Goal: Task Accomplishment & Management: Manage account settings

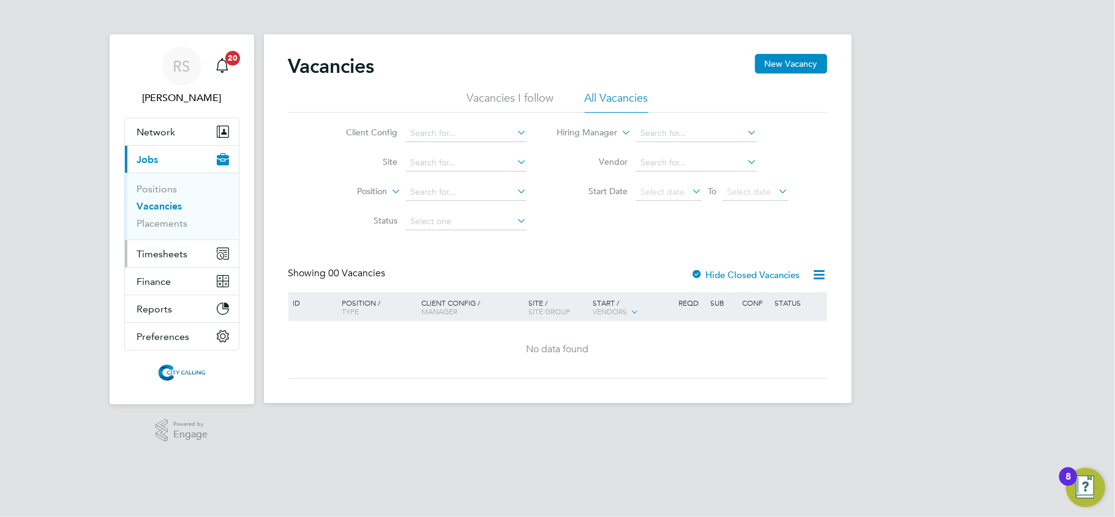
click at [160, 260] on span "Timesheets" at bounding box center [162, 254] width 51 height 12
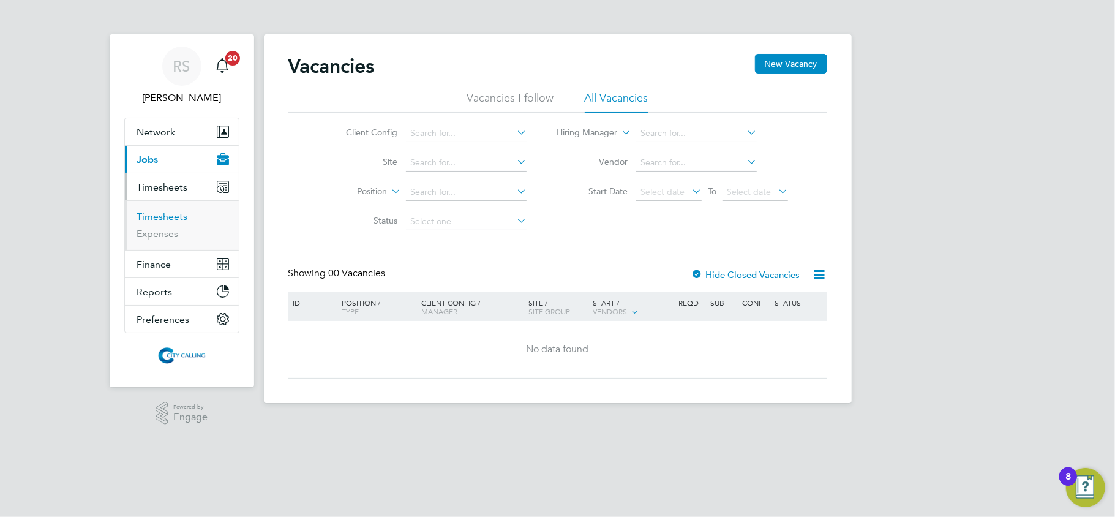
click at [167, 212] on link "Timesheets" at bounding box center [162, 217] width 51 height 12
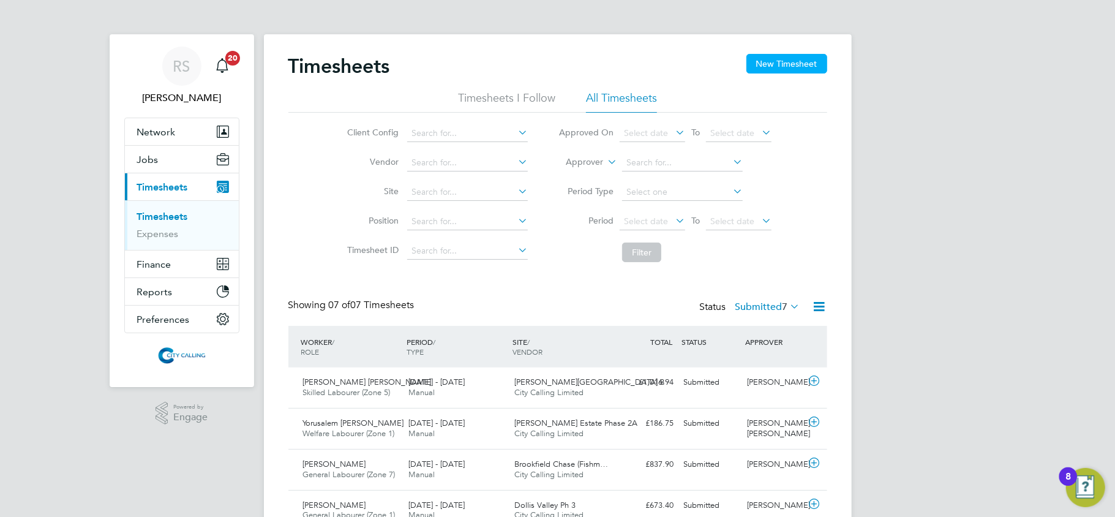
click at [775, 66] on button "New Timesheet" at bounding box center [786, 64] width 81 height 20
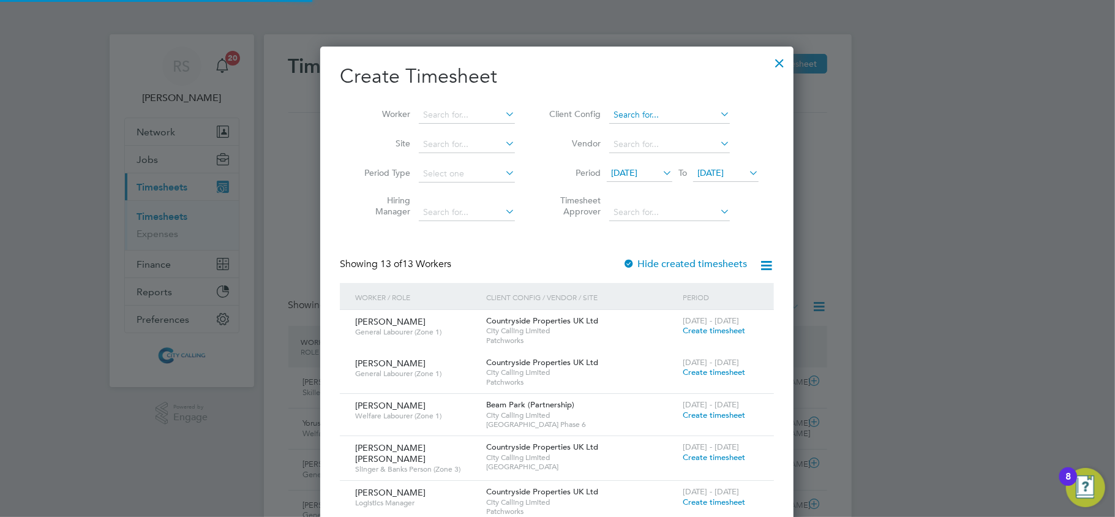
scroll to position [6, 6]
click at [468, 121] on input at bounding box center [467, 115] width 96 height 17
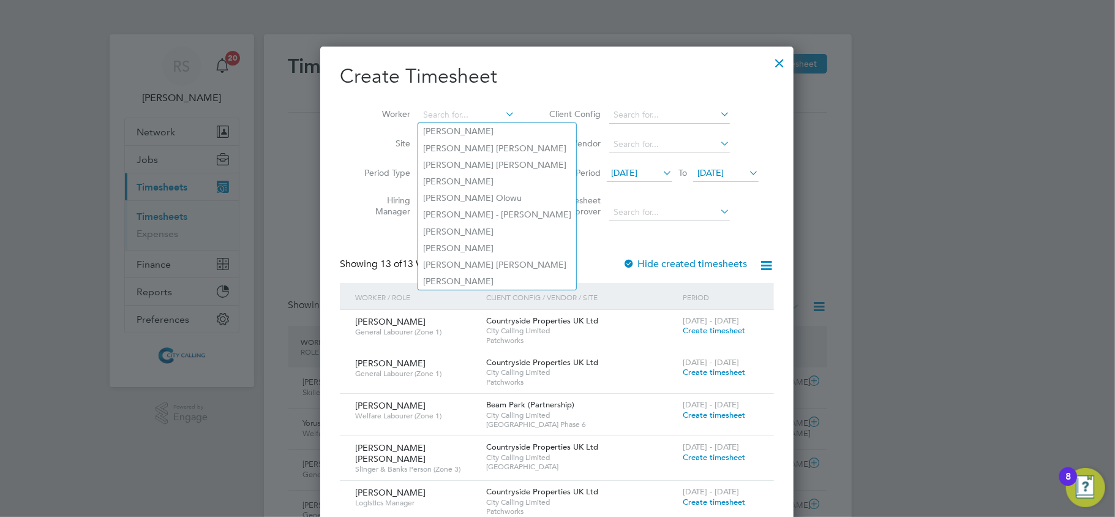
type input "s"
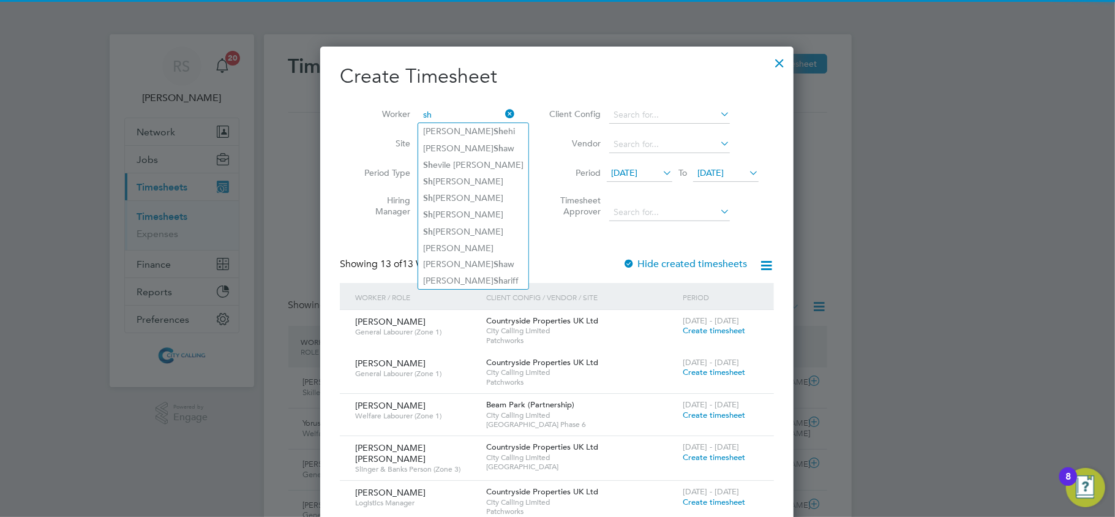
type input "s"
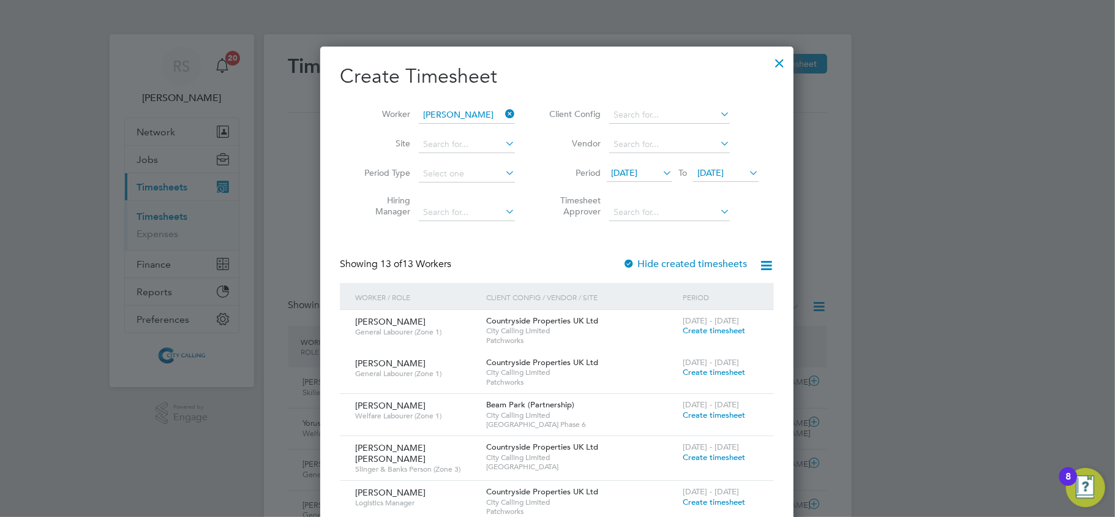
drag, startPoint x: 486, startPoint y: 123, endPoint x: 481, endPoint y: 127, distance: 7.0
click at [485, 124] on li "Jason Hugill" at bounding box center [493, 131] width 151 height 17
type input "Jason Hugill"
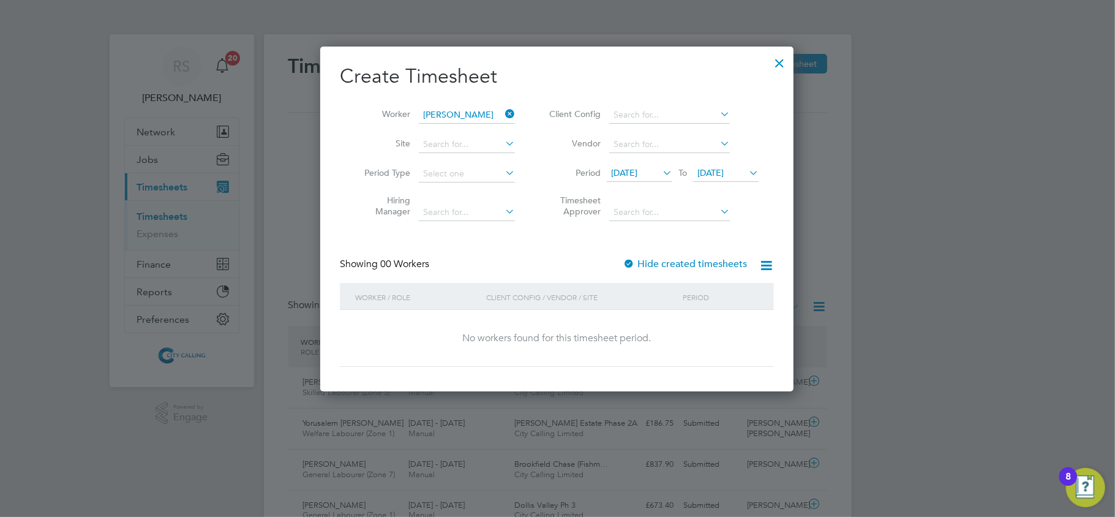
click at [640, 267] on label "Hide created timesheets" at bounding box center [685, 264] width 124 height 12
click at [637, 173] on span "12 Sep 2025" at bounding box center [624, 172] width 26 height 11
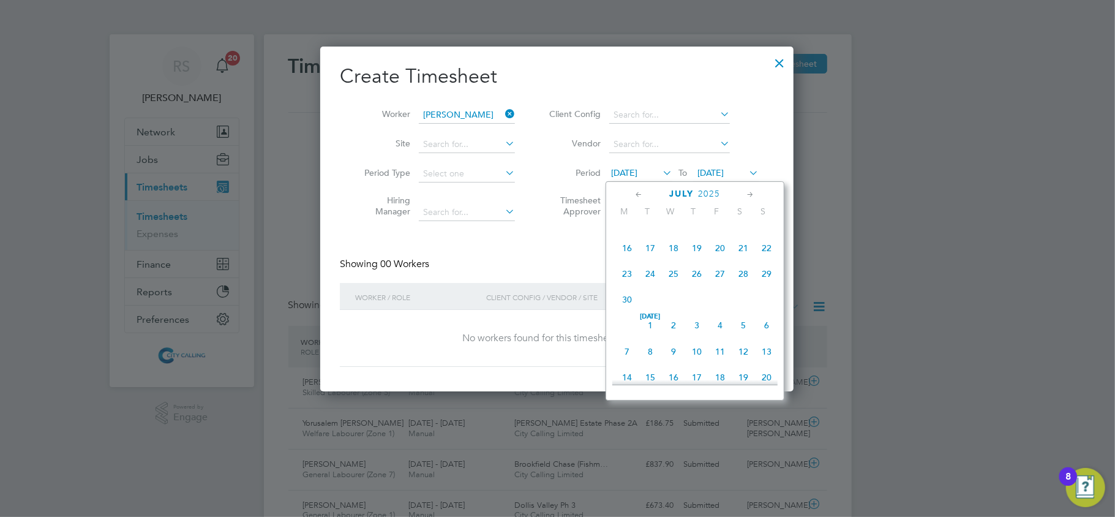
click at [674, 258] on div "Jun 1 2 3 4 5 6 7 8 9 10 11 12 13 14 15 16 17 18 19 20 21 22 23 24 25 26 27 28 …" at bounding box center [702, 236] width 181 height 155
click at [674, 258] on span "18" at bounding box center [673, 247] width 23 height 23
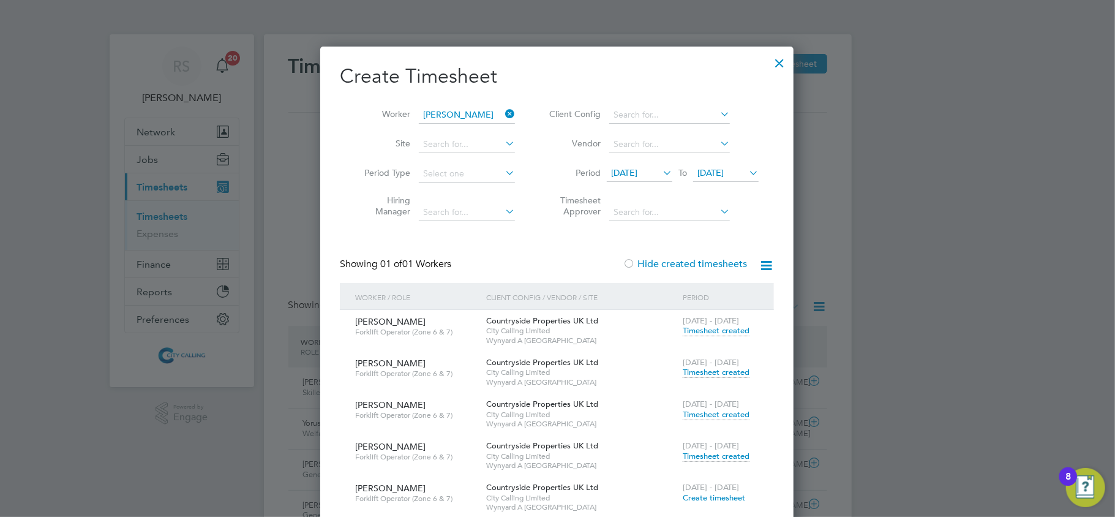
click at [727, 334] on span "Timesheet created" at bounding box center [716, 330] width 67 height 11
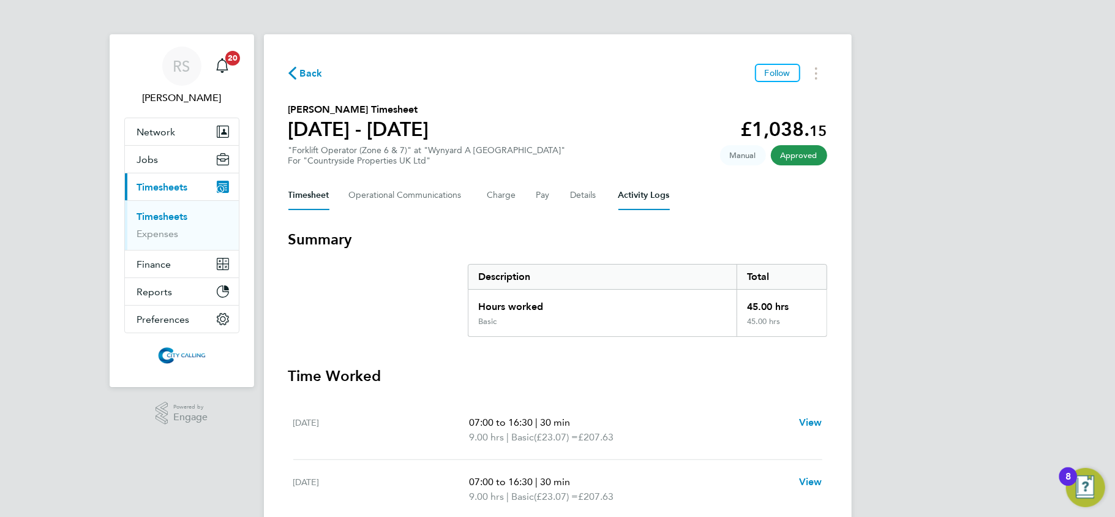
click at [638, 203] on Logs-tab "Activity Logs" at bounding box center [643, 195] width 51 height 29
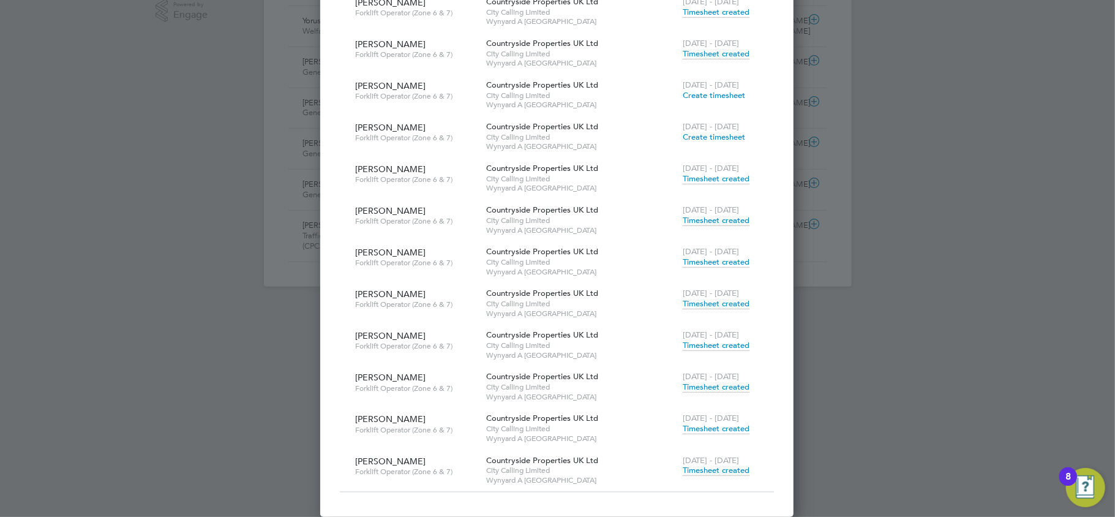
click at [701, 468] on span "Timesheet created" at bounding box center [716, 470] width 67 height 11
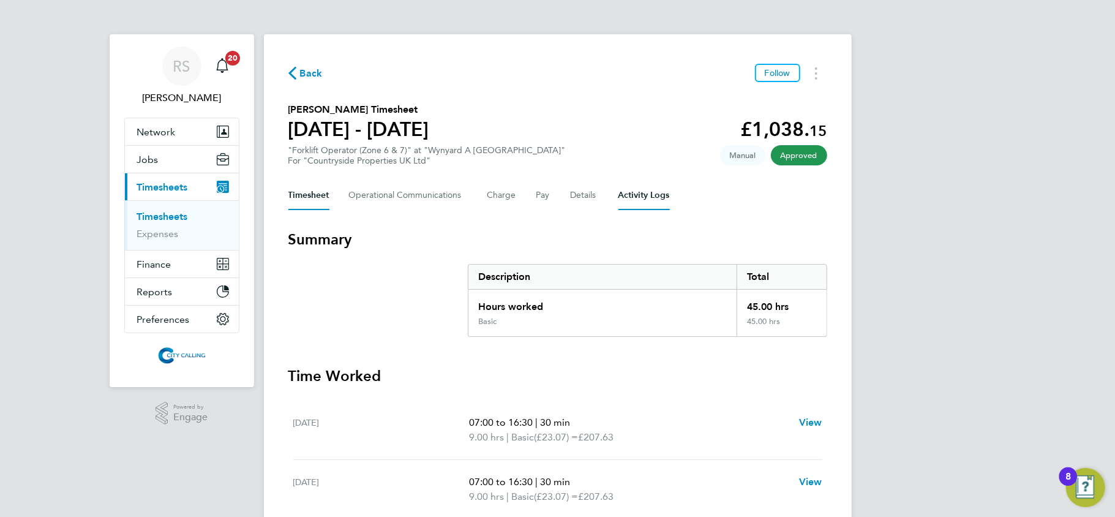
click at [655, 194] on Logs-tab "Activity Logs" at bounding box center [643, 195] width 51 height 29
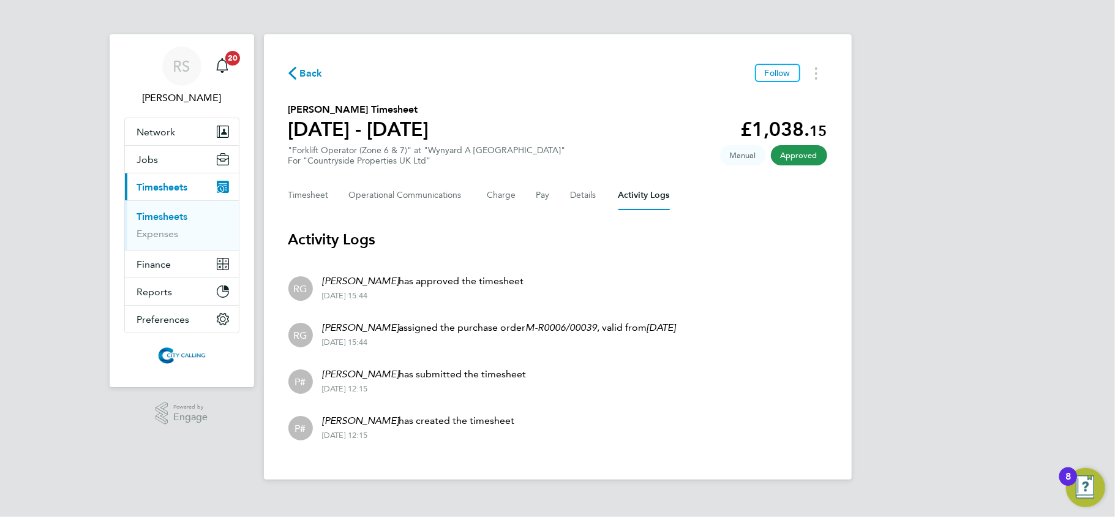
click at [158, 214] on link "Timesheets" at bounding box center [162, 217] width 51 height 12
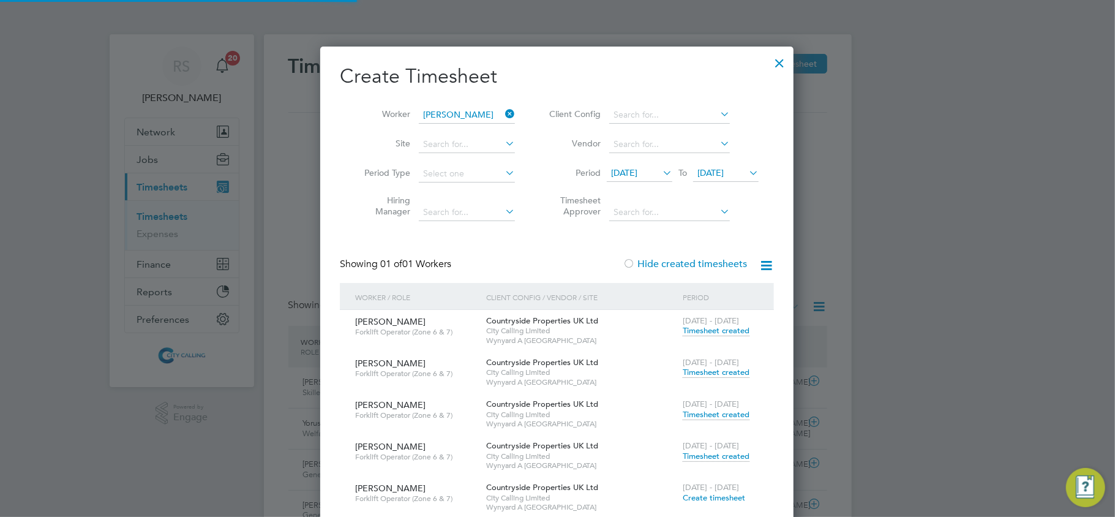
scroll to position [31, 107]
click at [503, 115] on icon at bounding box center [503, 113] width 0 height 17
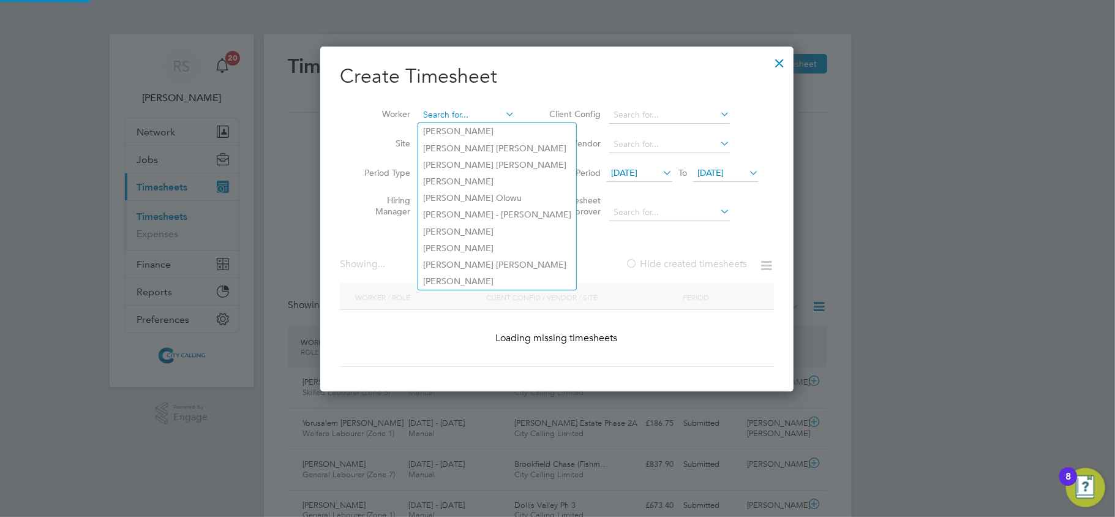
click at [478, 118] on input at bounding box center [467, 115] width 96 height 17
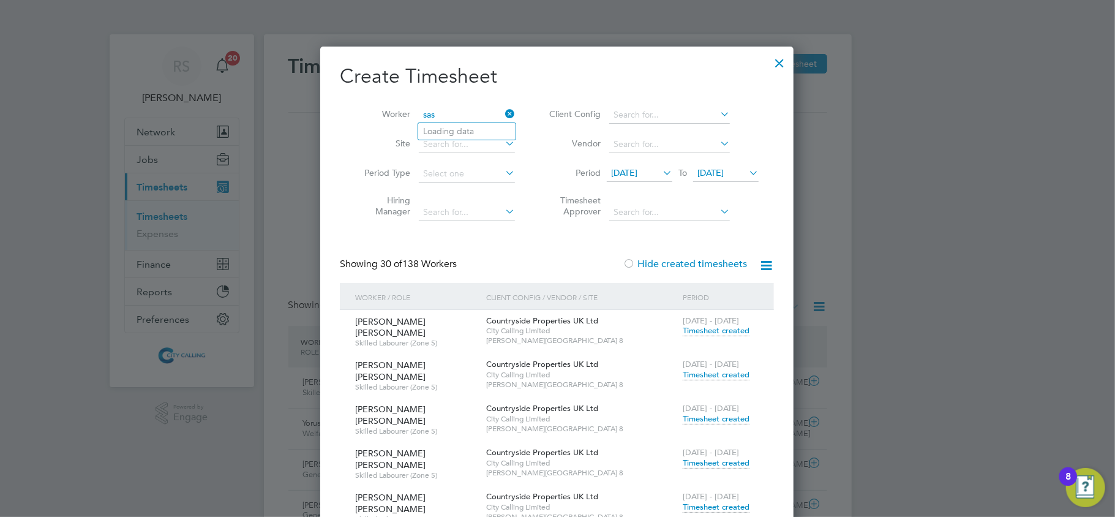
type input "sasu"
drag, startPoint x: 472, startPoint y: 113, endPoint x: 133, endPoint y: 114, distance: 338.0
click at [264, 120] on div "Timesheets New Timesheet Timesheets I Follow All Timesheets Client Config Vendo…" at bounding box center [558, 361] width 588 height 655
click at [451, 152] on li "Gabrie l Sasu Mensah" at bounding box center [484, 148] width 132 height 17
type input "Gabriel Sasu Mensah"
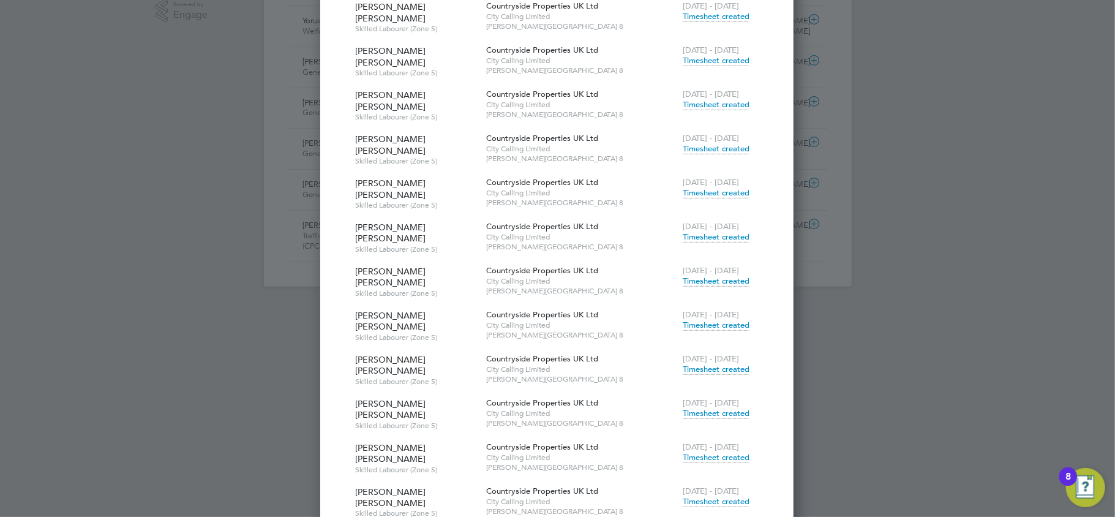
click at [720, 496] on span "Timesheet created" at bounding box center [716, 501] width 67 height 11
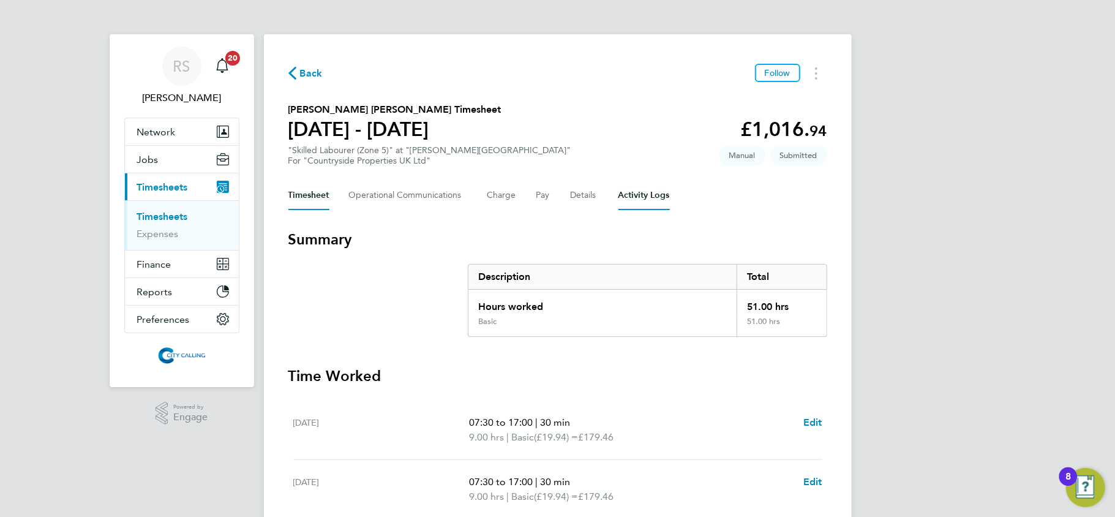
click at [637, 196] on Logs-tab "Activity Logs" at bounding box center [643, 195] width 51 height 29
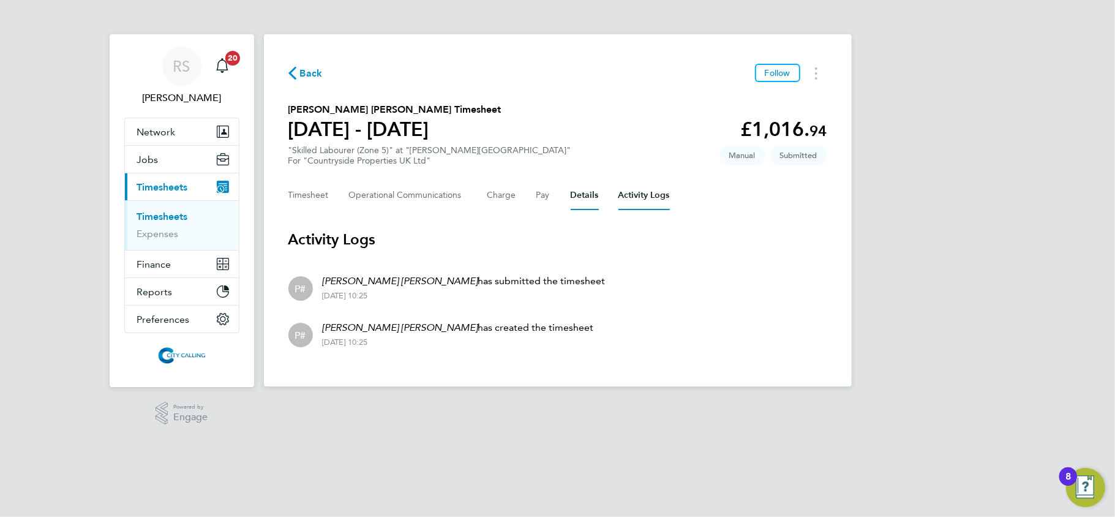
click at [576, 194] on button "Details" at bounding box center [585, 195] width 28 height 29
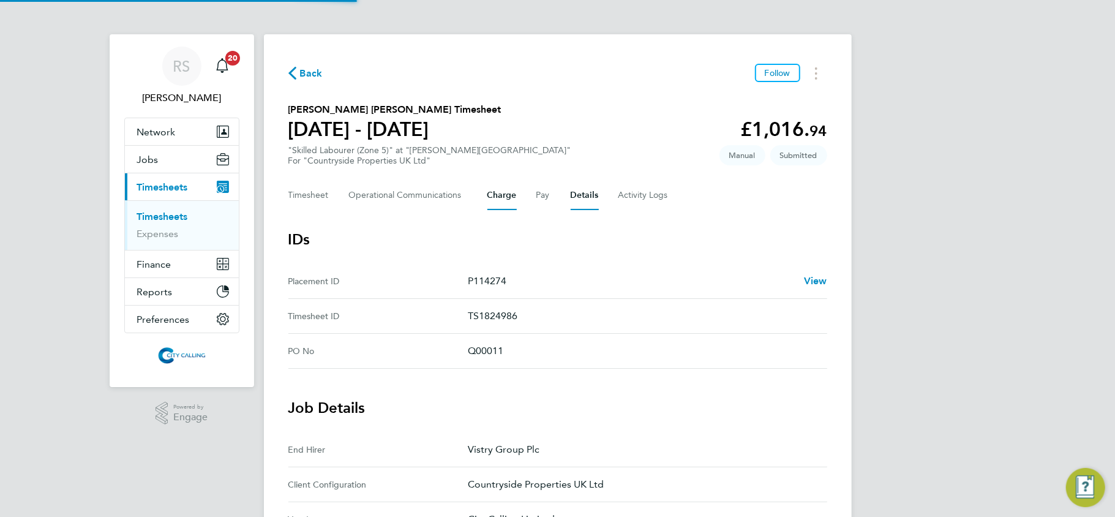
click at [501, 201] on button "Charge" at bounding box center [501, 195] width 29 height 29
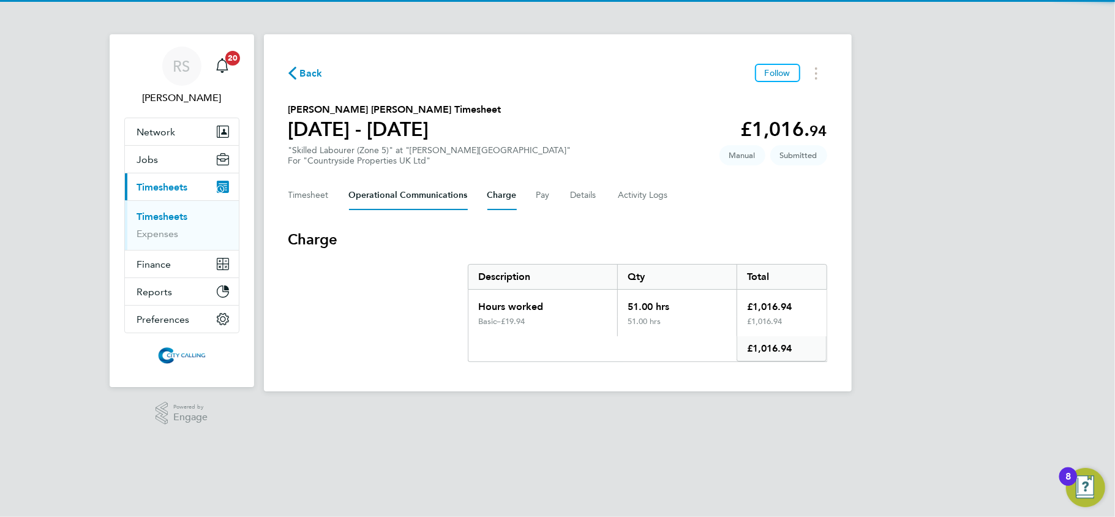
click at [417, 201] on Communications-tab "Operational Communications" at bounding box center [408, 195] width 119 height 29
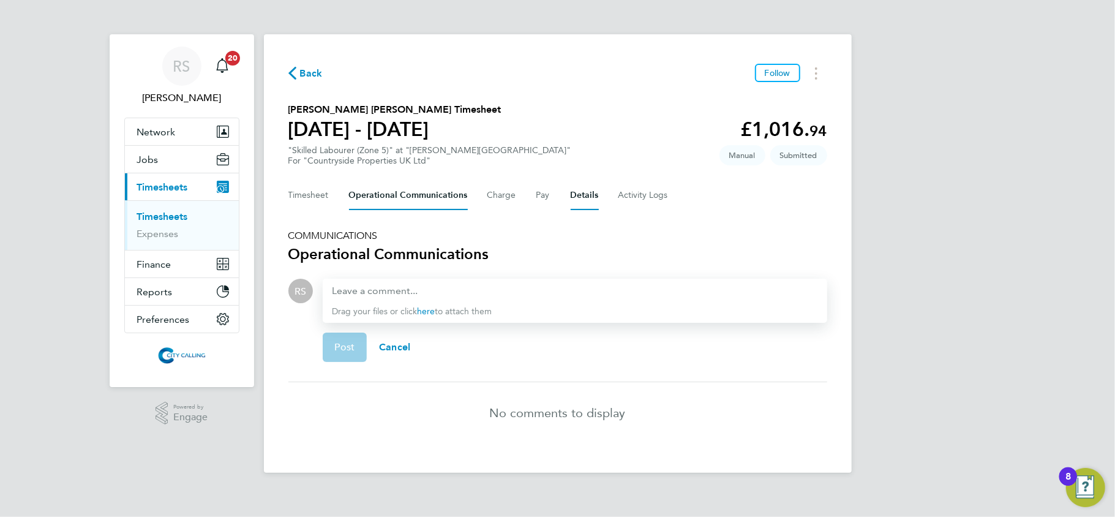
click at [576, 196] on button "Details" at bounding box center [585, 195] width 28 height 29
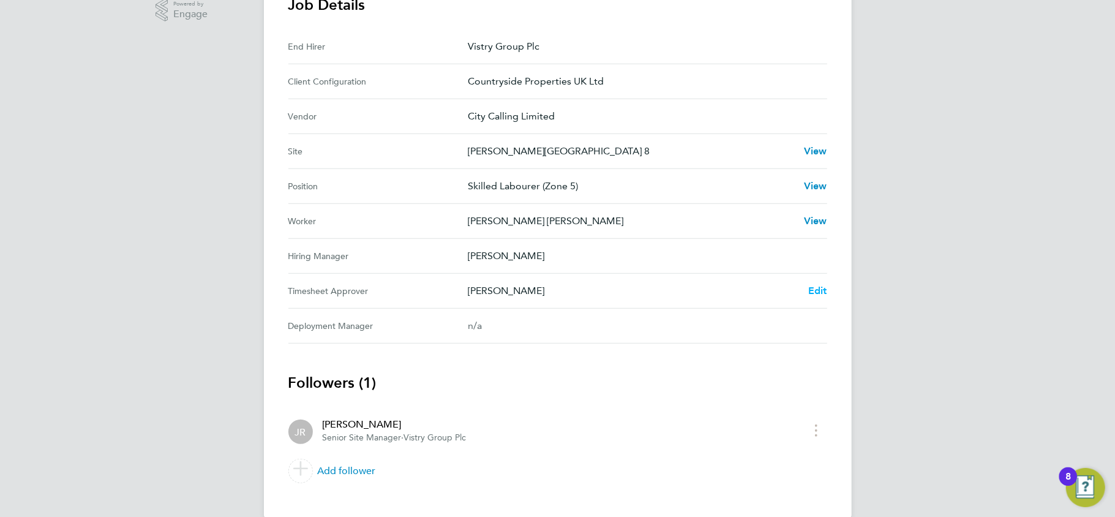
click at [817, 287] on span "Edit" at bounding box center [817, 291] width 19 height 12
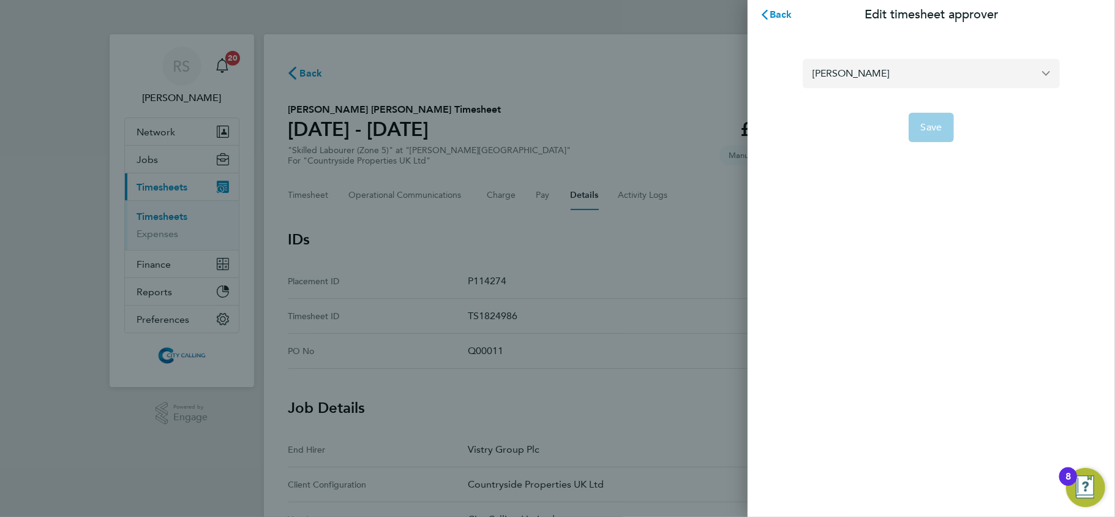
click at [877, 70] on input "Joe Rolland" at bounding box center [931, 73] width 257 height 29
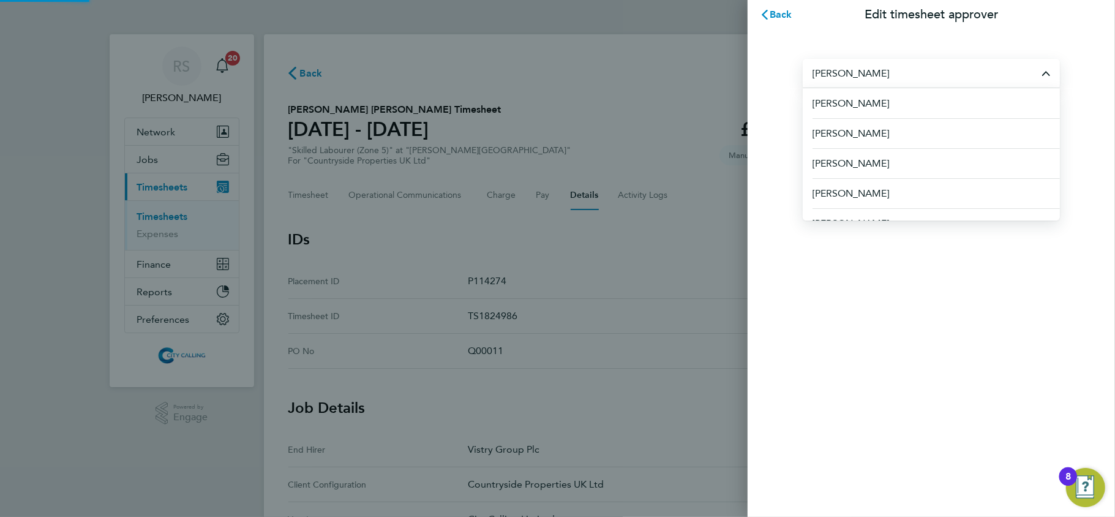
drag, startPoint x: 877, startPoint y: 70, endPoint x: 870, endPoint y: 72, distance: 7.0
click at [870, 72] on input "Joe Rolland" at bounding box center [931, 73] width 257 height 29
click at [768, 13] on icon "button" at bounding box center [765, 15] width 10 height 10
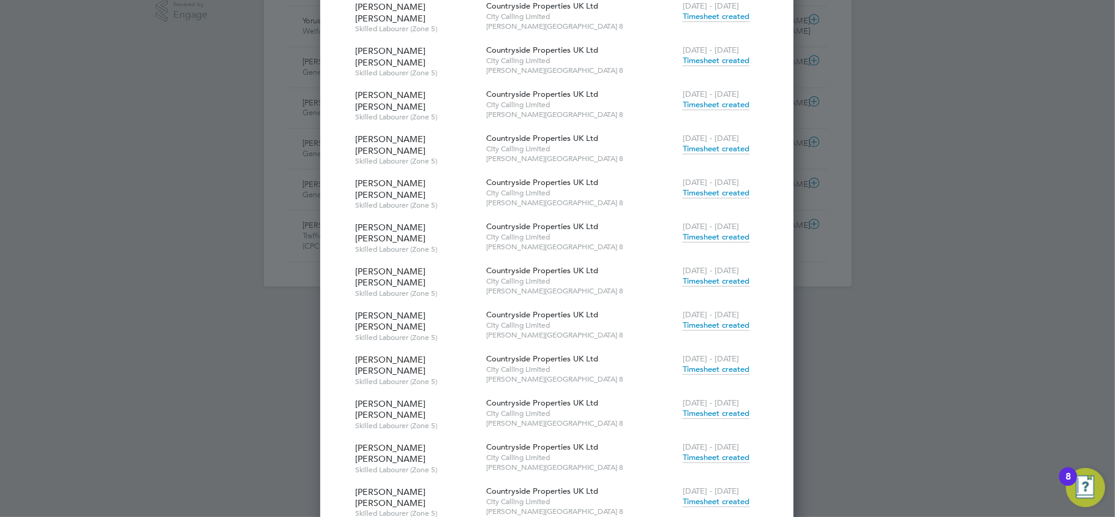
click at [713, 408] on span "Timesheet created" at bounding box center [716, 413] width 67 height 11
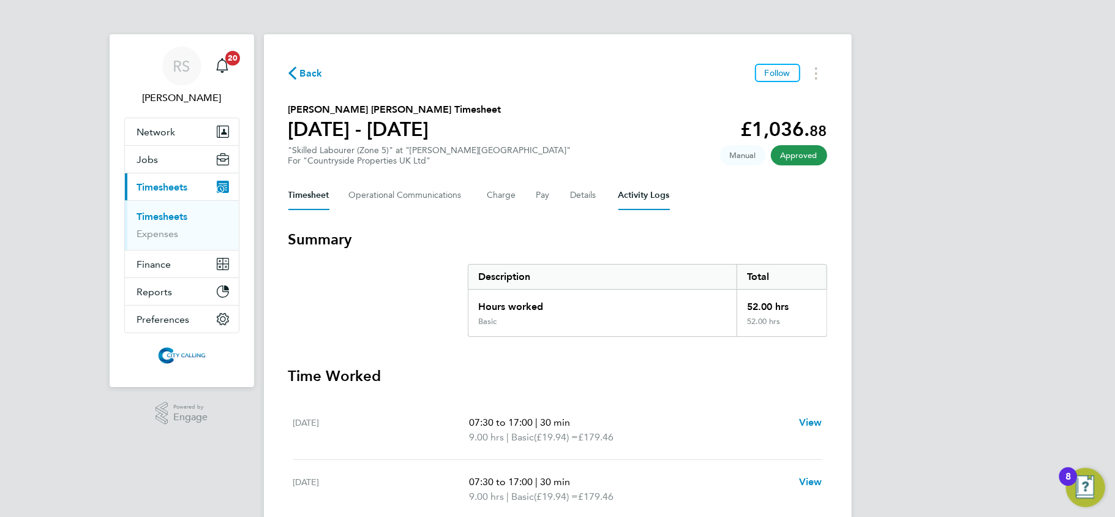
click at [628, 186] on Logs-tab "Activity Logs" at bounding box center [643, 195] width 51 height 29
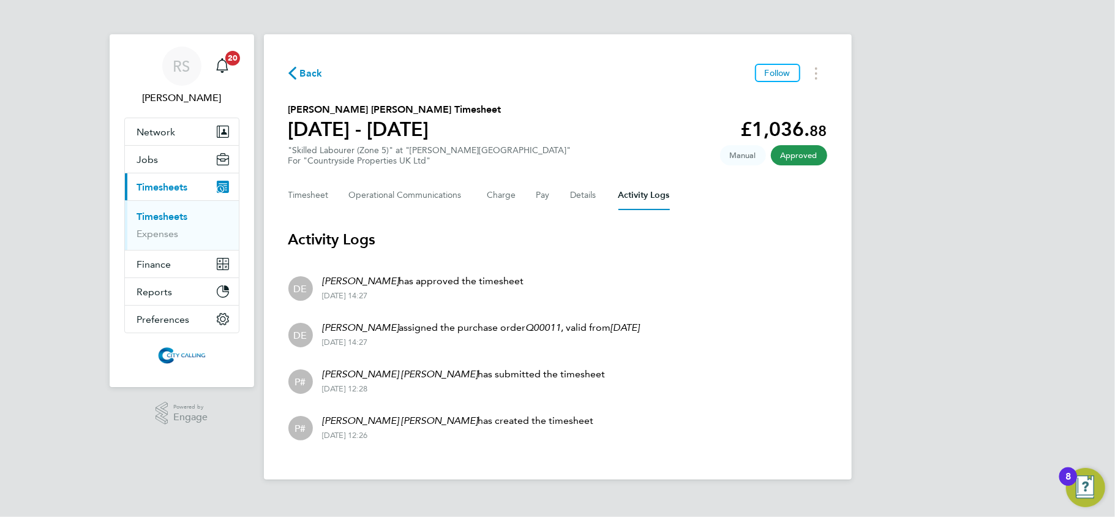
click at [566, 195] on div "Timesheet Operational Communications Charge Pay Details Activity Logs" at bounding box center [557, 195] width 539 height 29
click at [571, 195] on button "Details" at bounding box center [585, 195] width 28 height 29
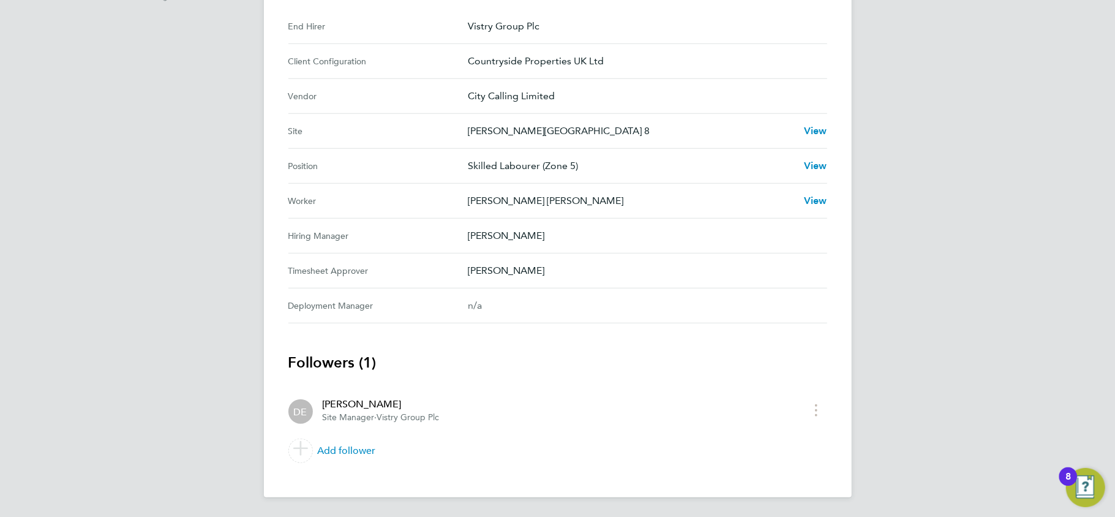
drag, startPoint x: 549, startPoint y: 268, endPoint x: 471, endPoint y: 276, distance: 78.2
click at [471, 276] on p "[PERSON_NAME]" at bounding box center [643, 270] width 350 height 15
copy p "[PERSON_NAME]"
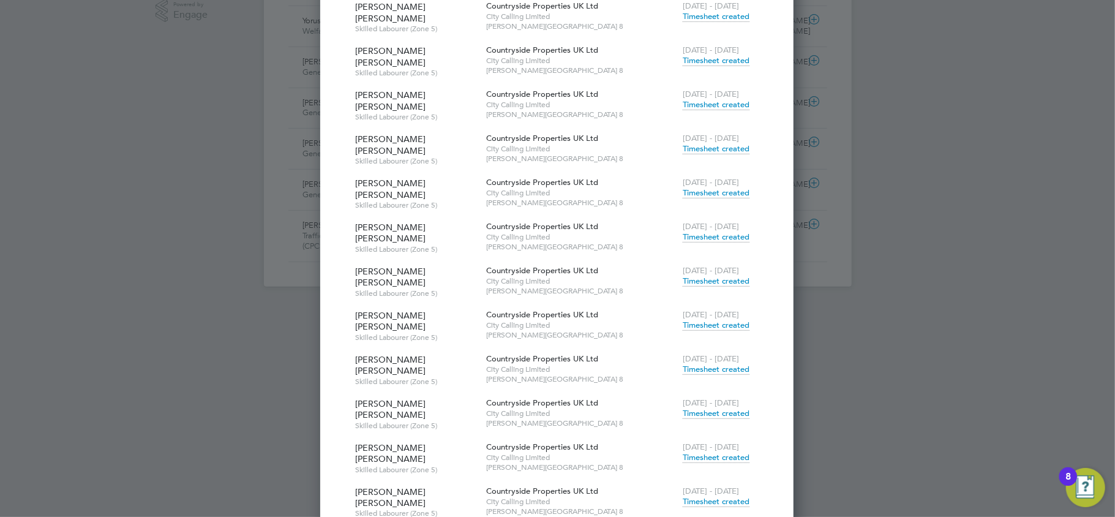
click at [748, 496] on span "Timesheet created" at bounding box center [716, 501] width 67 height 11
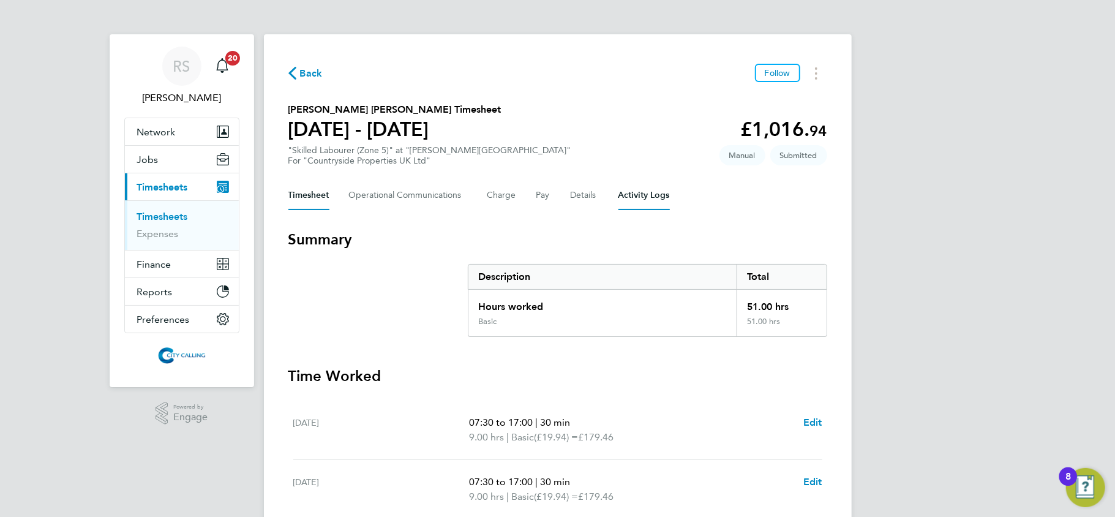
click at [618, 194] on Logs-tab "Activity Logs" at bounding box center [643, 195] width 51 height 29
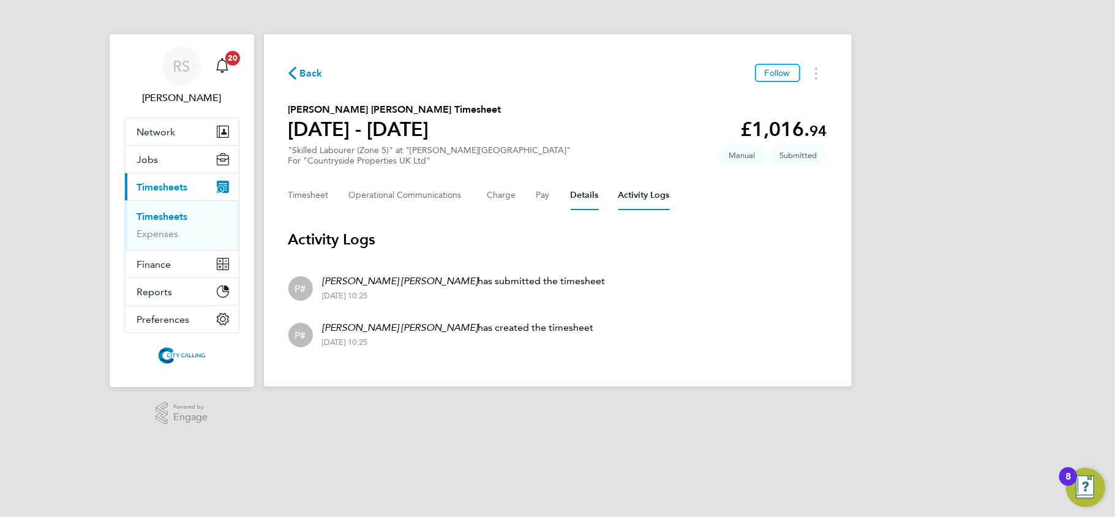
click at [581, 191] on button "Details" at bounding box center [585, 195] width 28 height 29
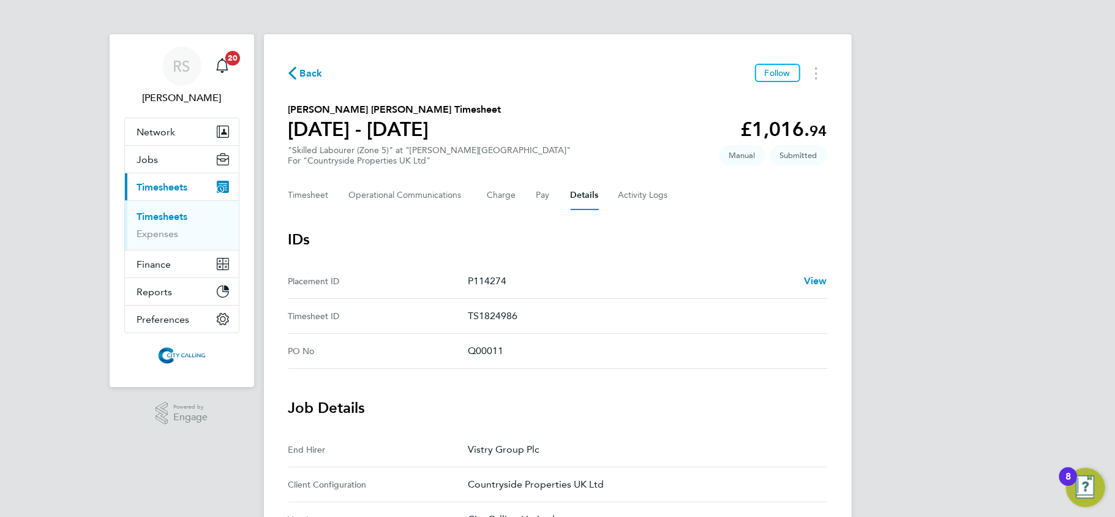
click at [305, 78] on span "Back" at bounding box center [311, 73] width 23 height 15
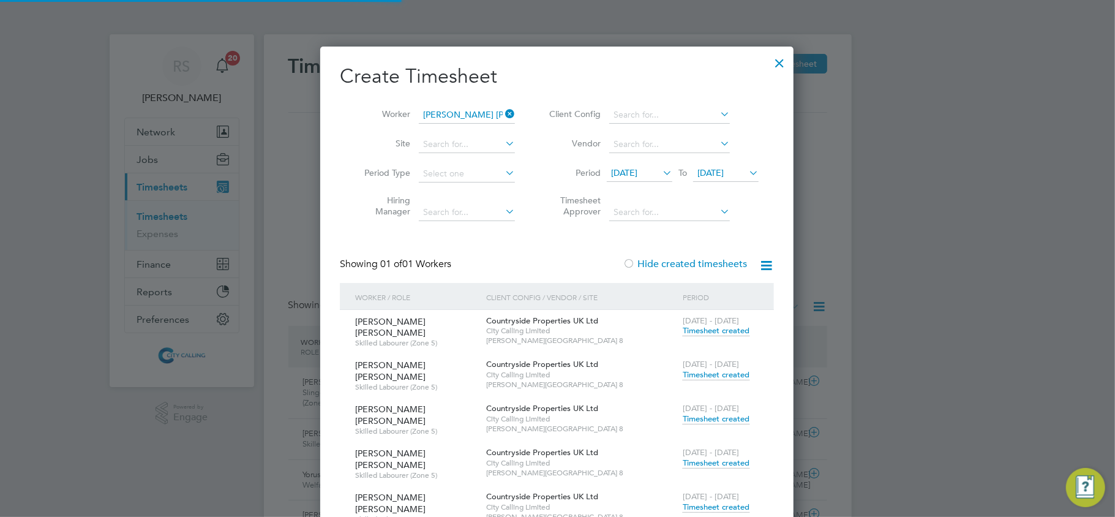
scroll to position [31, 107]
click at [78, 258] on div at bounding box center [557, 258] width 1115 height 517
click at [772, 69] on div at bounding box center [780, 60] width 22 height 22
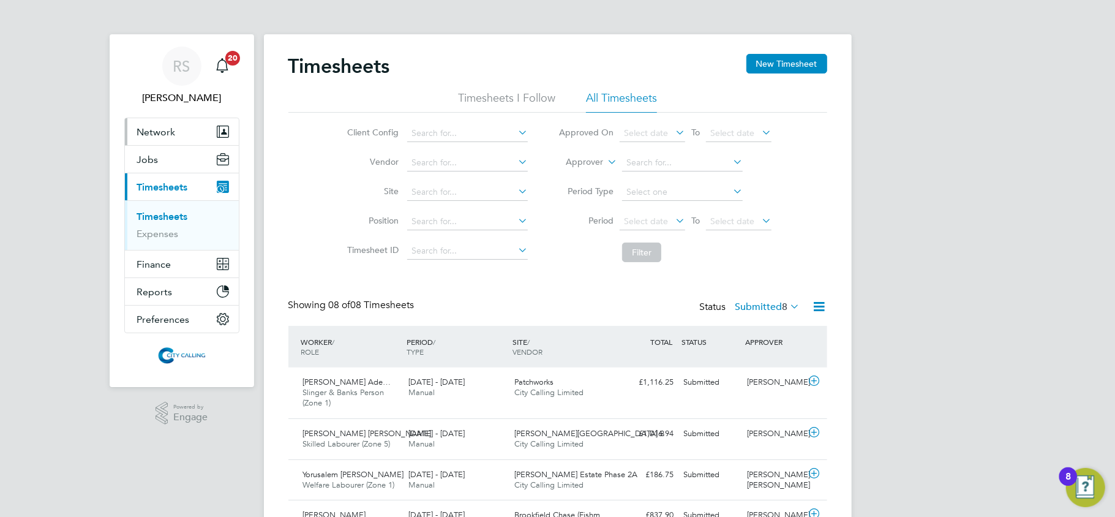
click at [163, 126] on span "Network" at bounding box center [156, 132] width 39 height 12
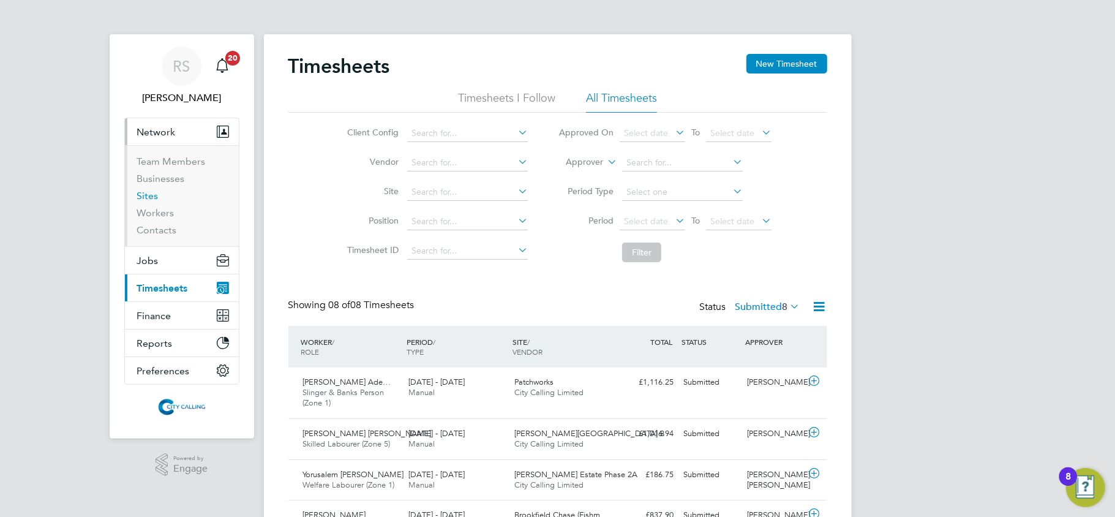
click at [150, 194] on link "Sites" at bounding box center [147, 196] width 21 height 12
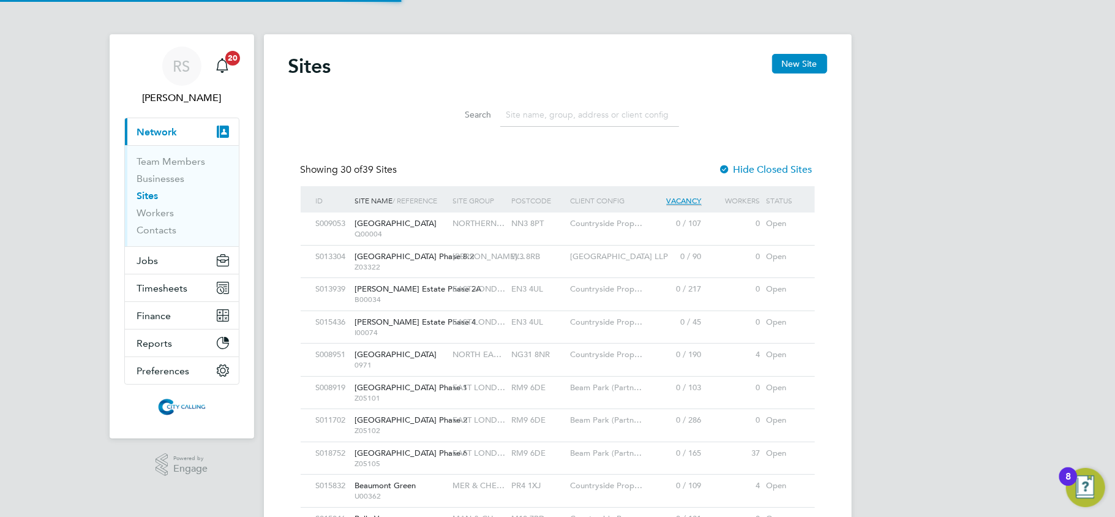
click at [518, 111] on input at bounding box center [589, 115] width 179 height 24
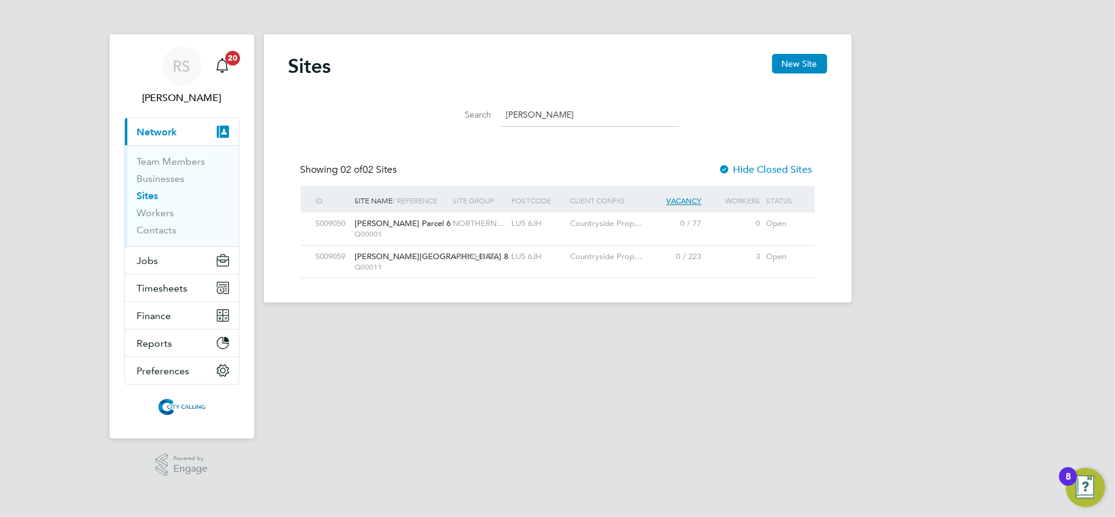
type input "houg"
click at [509, 254] on div "LU5 6JH" at bounding box center [538, 257] width 59 height 23
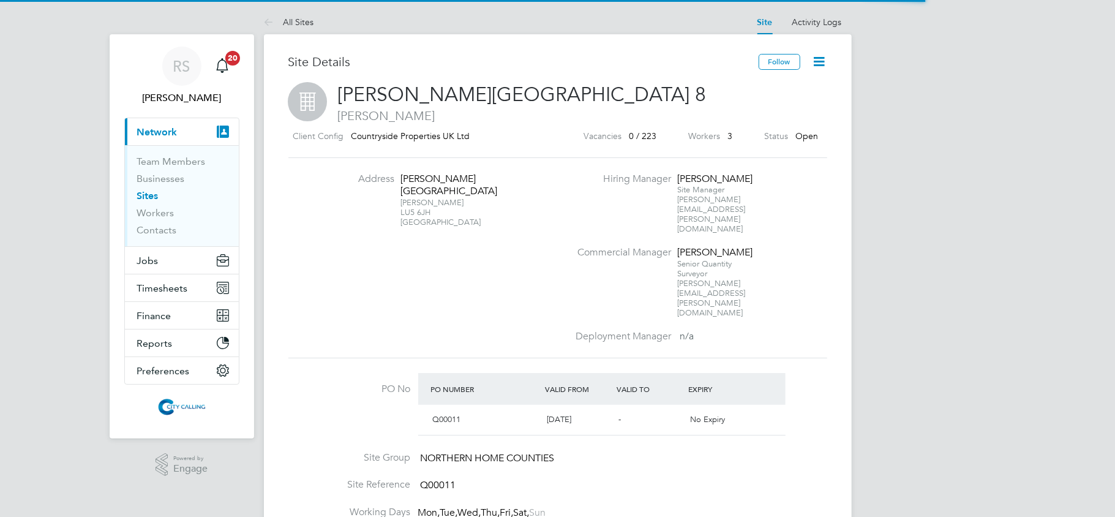
scroll to position [21, 115]
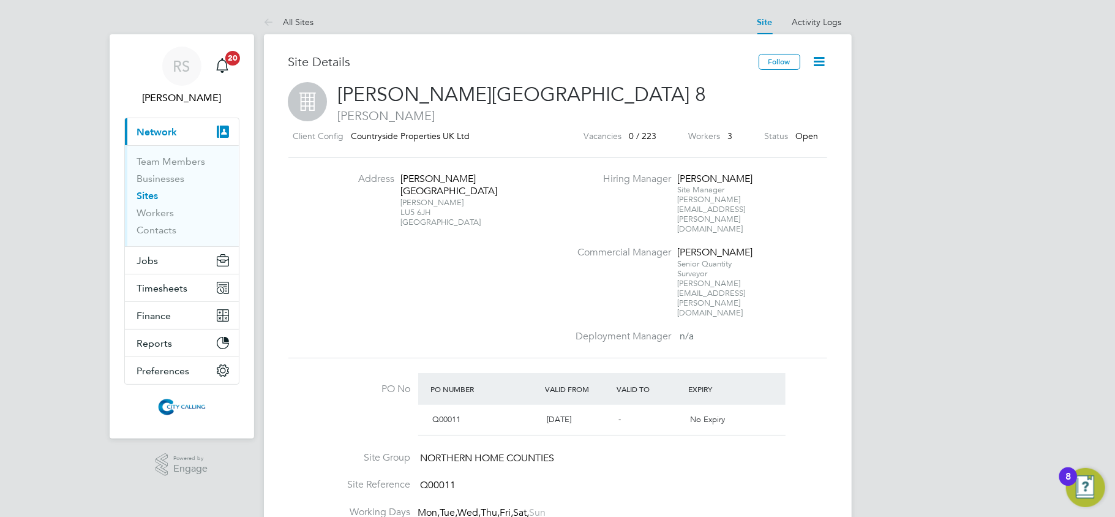
drag, startPoint x: 438, startPoint y: 199, endPoint x: 398, endPoint y: 198, distance: 40.4
click at [398, 198] on li "Address [PERSON_NAME][STREET_ADDRESS][PERSON_NAME]" at bounding box center [447, 206] width 241 height 67
click at [405, 200] on div "[PERSON_NAME][STREET_ADDRESS]" at bounding box center [438, 212] width 77 height 29
